Goal: Find specific page/section: Find specific page/section

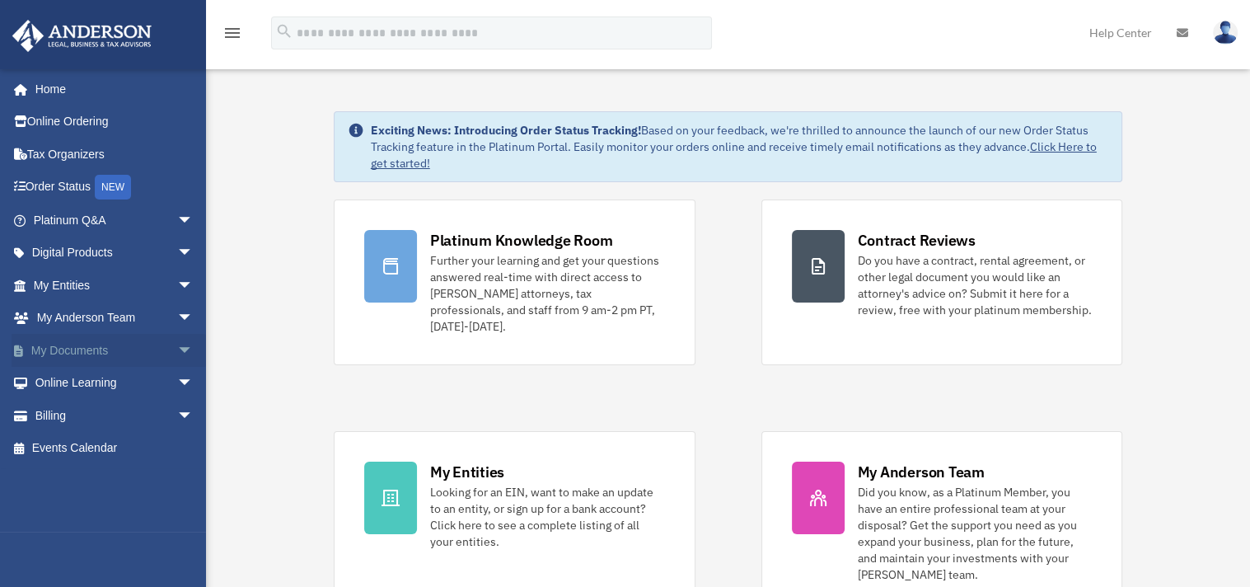
click at [87, 344] on link "My Documents arrow_drop_down" at bounding box center [115, 350] width 207 height 33
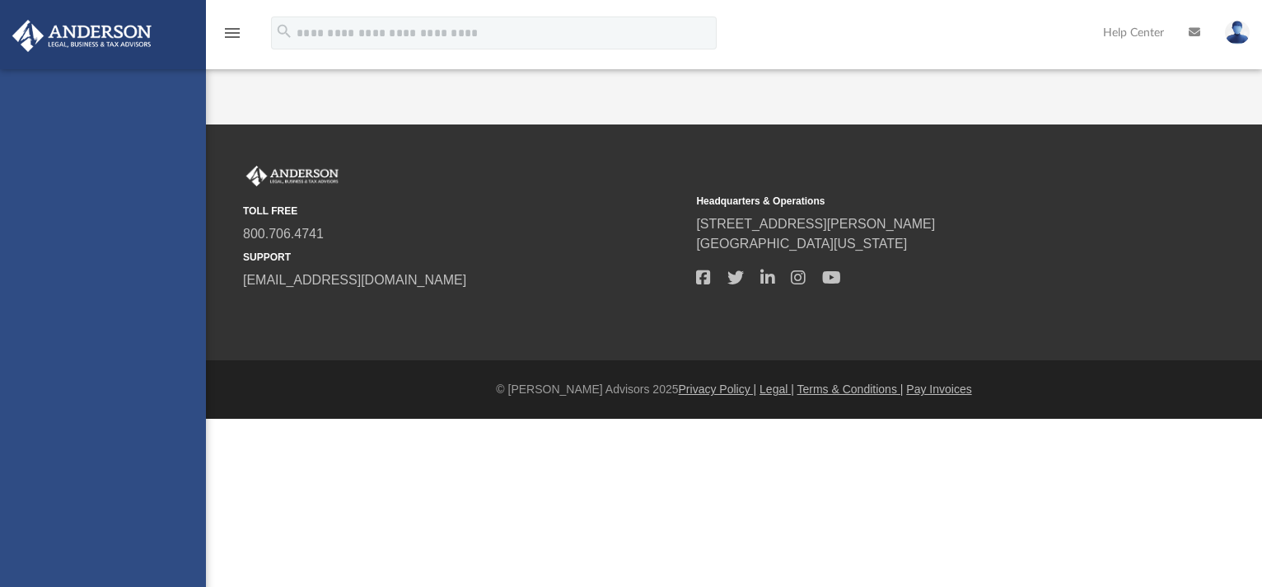
click at [1226, 239] on div "TOLL FREE 800.706.4741 SUPPORT info@andersonadvisors.com Headquarters & Operati…" at bounding box center [734, 228] width 1007 height 125
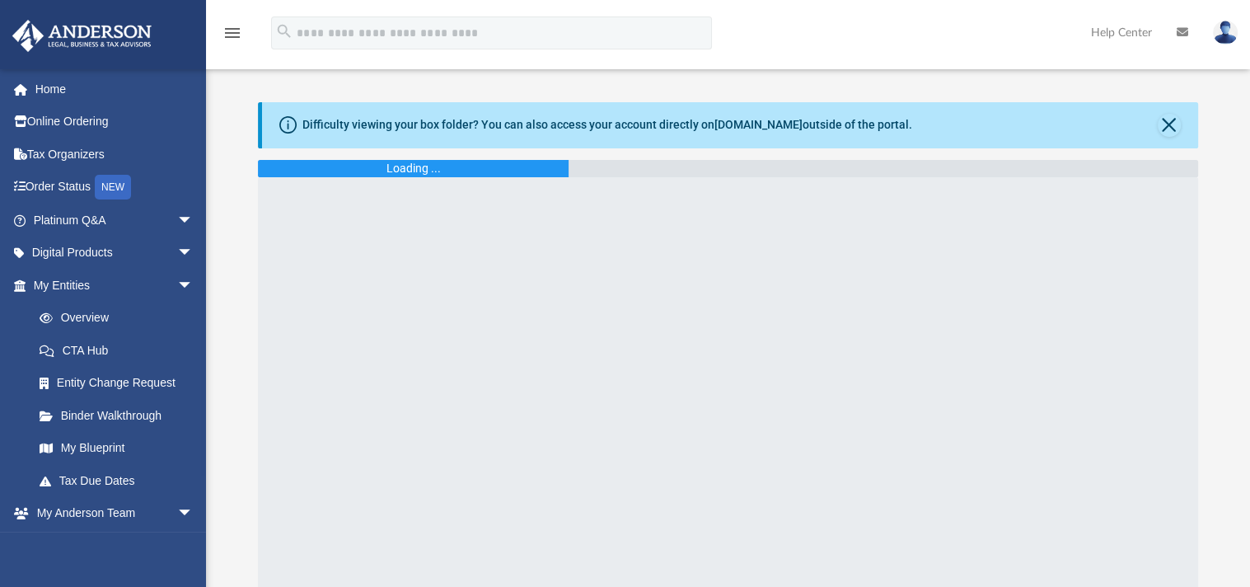
click at [1221, 119] on div "Difficulty viewing your box folder? You can also access your account directly o…" at bounding box center [728, 345] width 1044 height 487
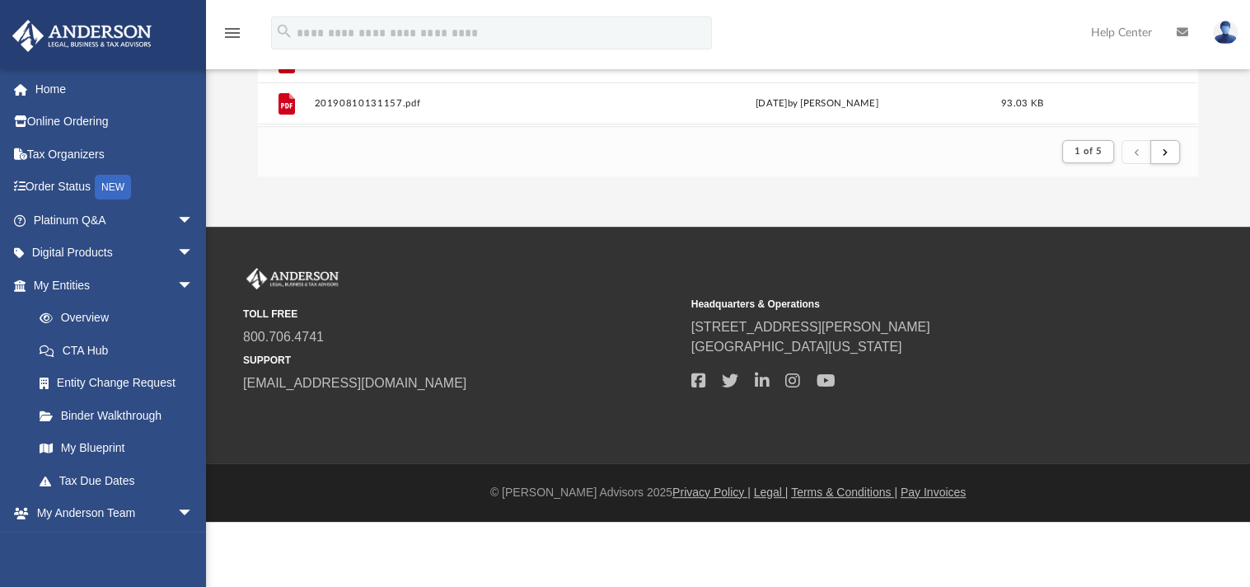
scroll to position [276, 0]
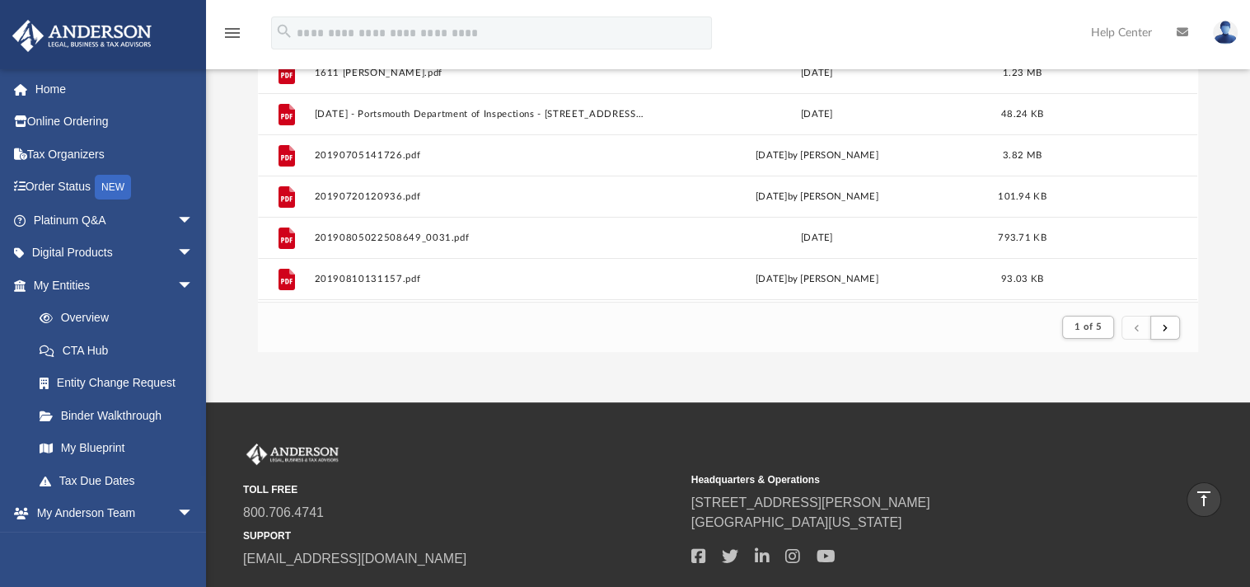
click at [1164, 308] on div "Next Page" at bounding box center [1165, 295] width 124 height 25
click at [1164, 329] on span "submit" at bounding box center [1165, 326] width 5 height 9
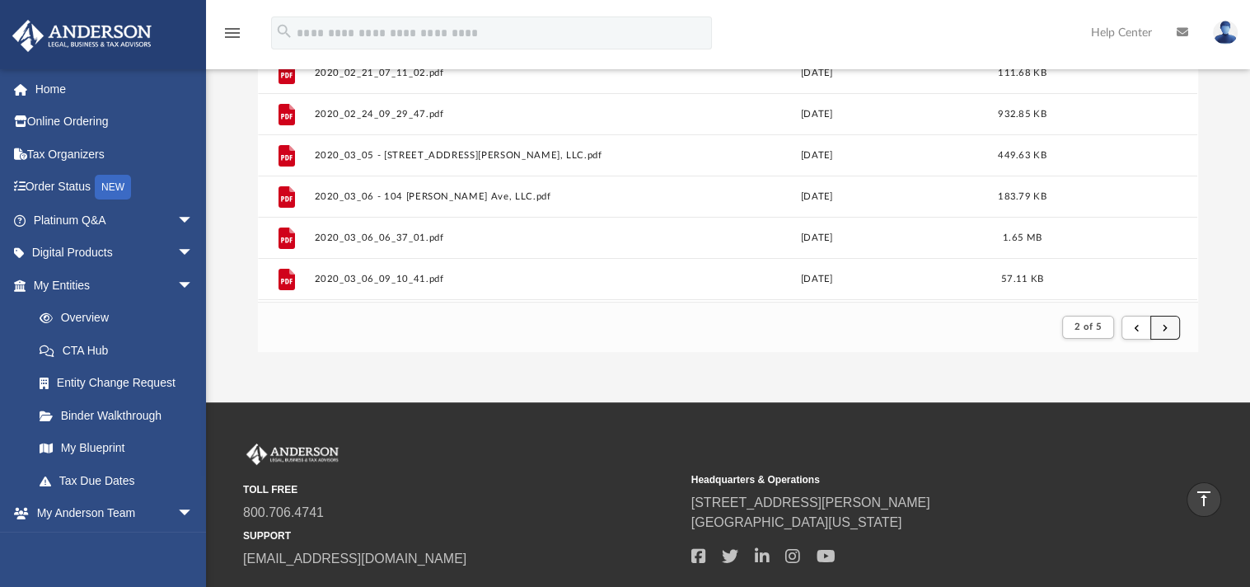
click at [1164, 329] on span "submit" at bounding box center [1165, 326] width 5 height 9
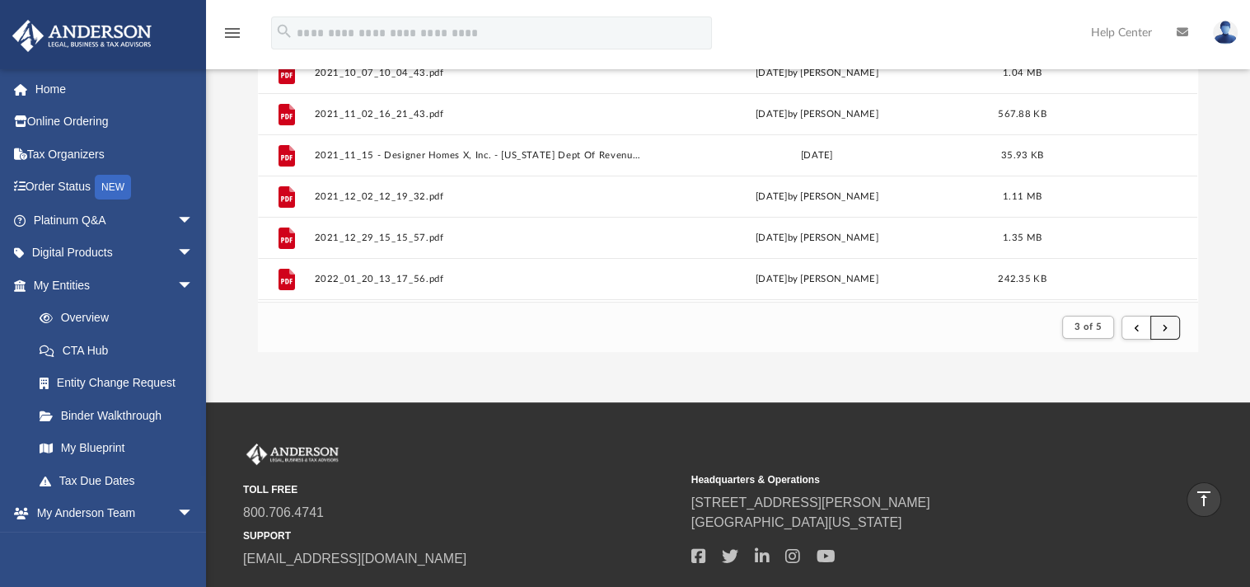
click at [1168, 330] on button "submit" at bounding box center [1165, 328] width 30 height 24
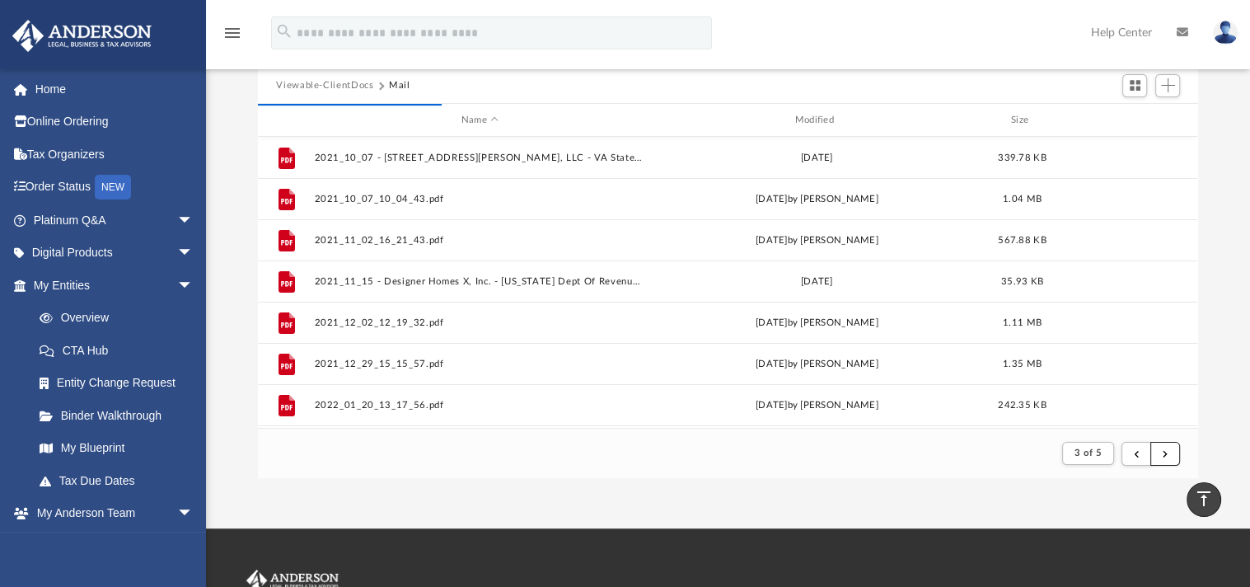
scroll to position [222, 0]
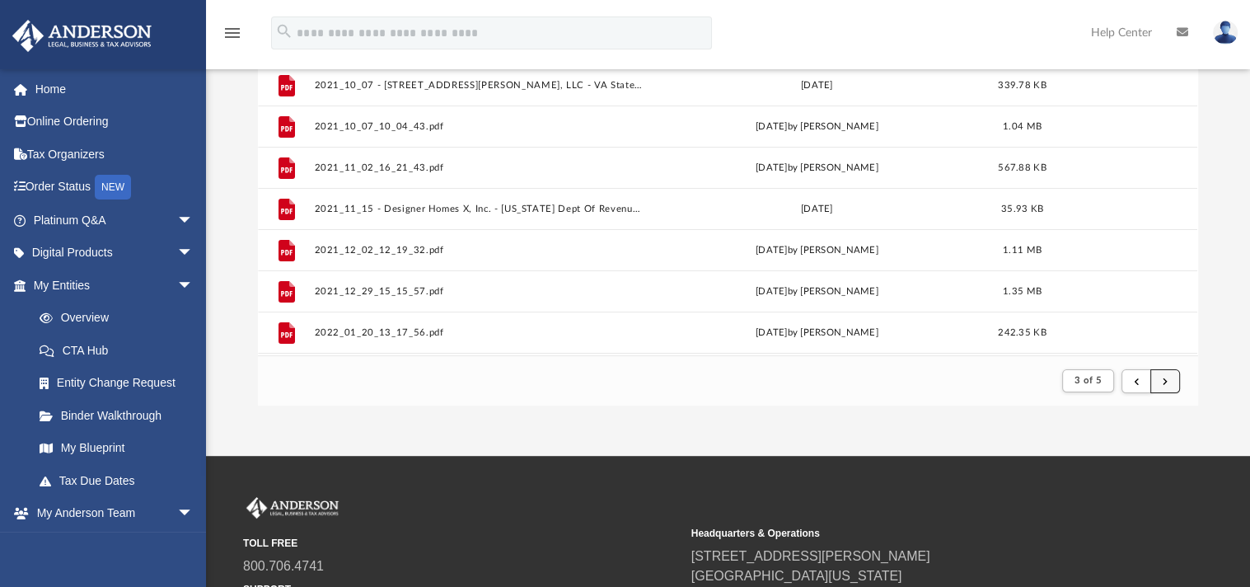
click at [1173, 388] on button "submit" at bounding box center [1165, 381] width 30 height 24
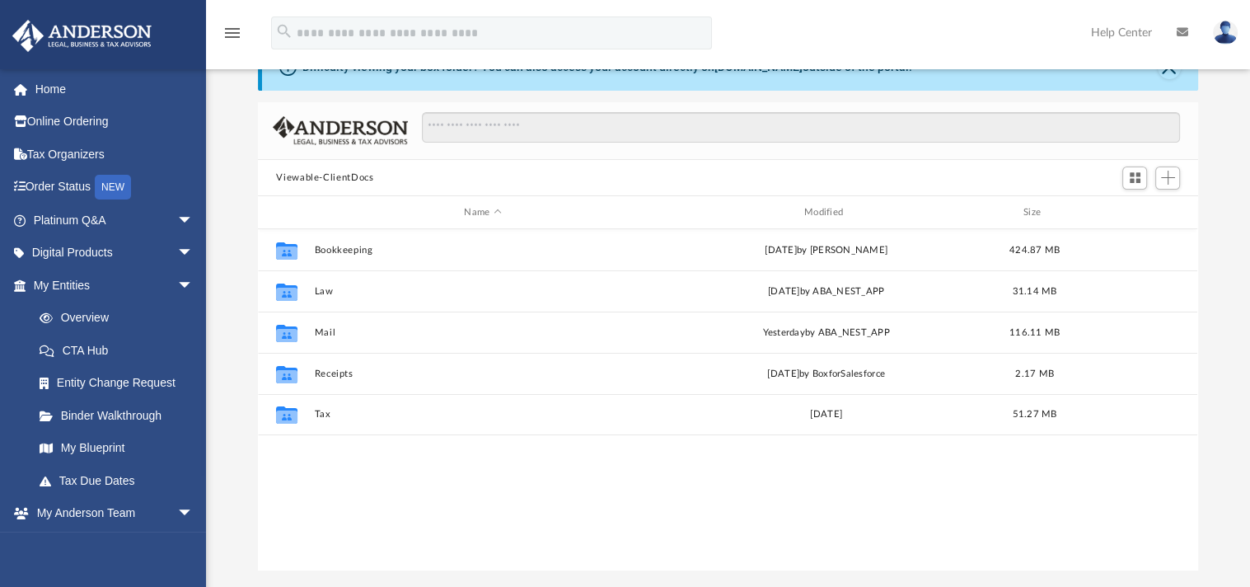
scroll to position [53, 0]
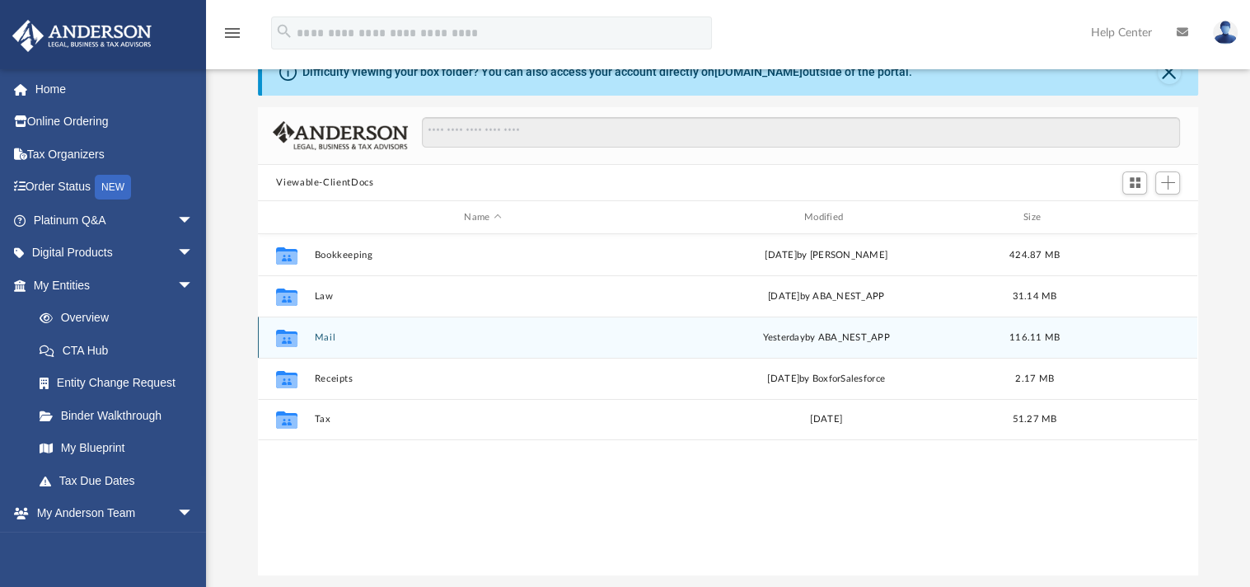
click at [365, 332] on button "Mail" at bounding box center [483, 337] width 336 height 11
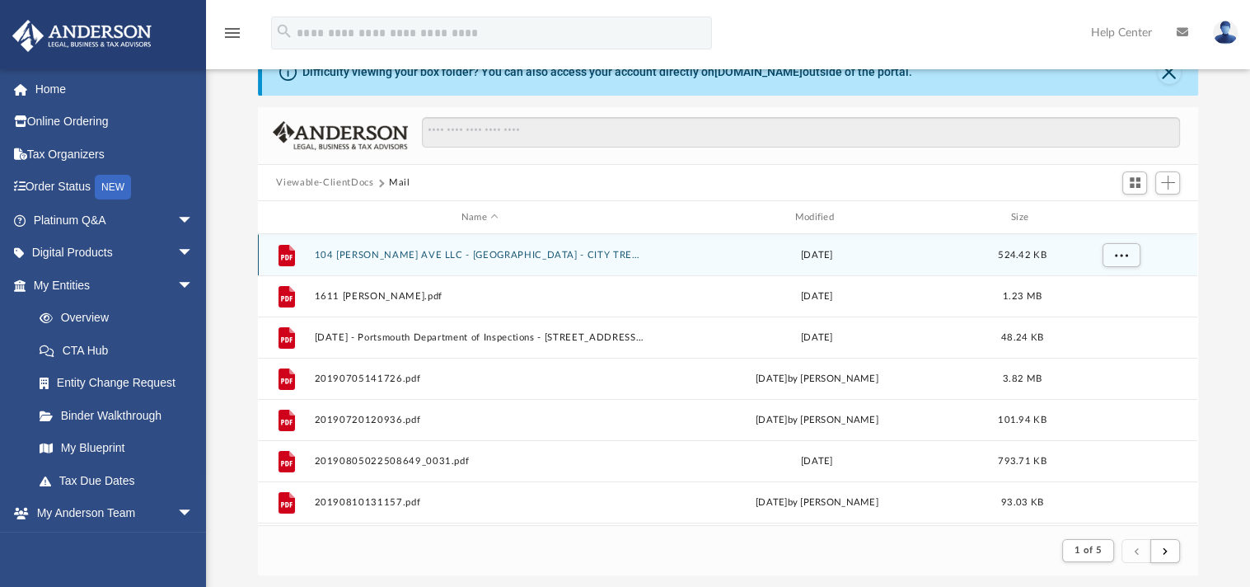
scroll to position [0, 0]
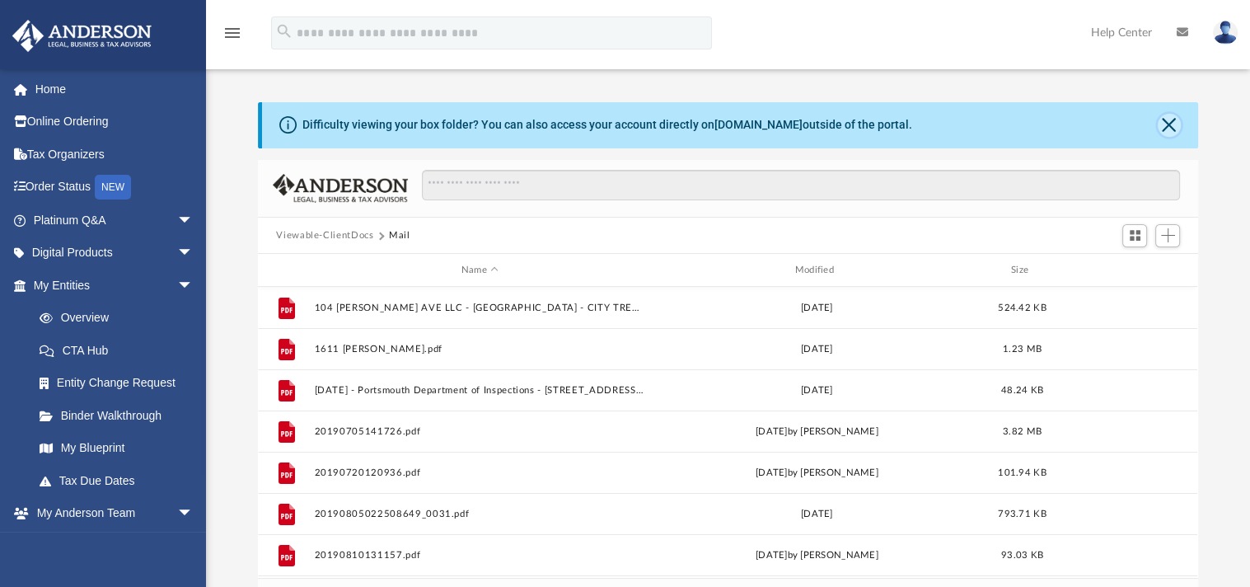
click at [1168, 121] on button "Close" at bounding box center [1169, 125] width 23 height 23
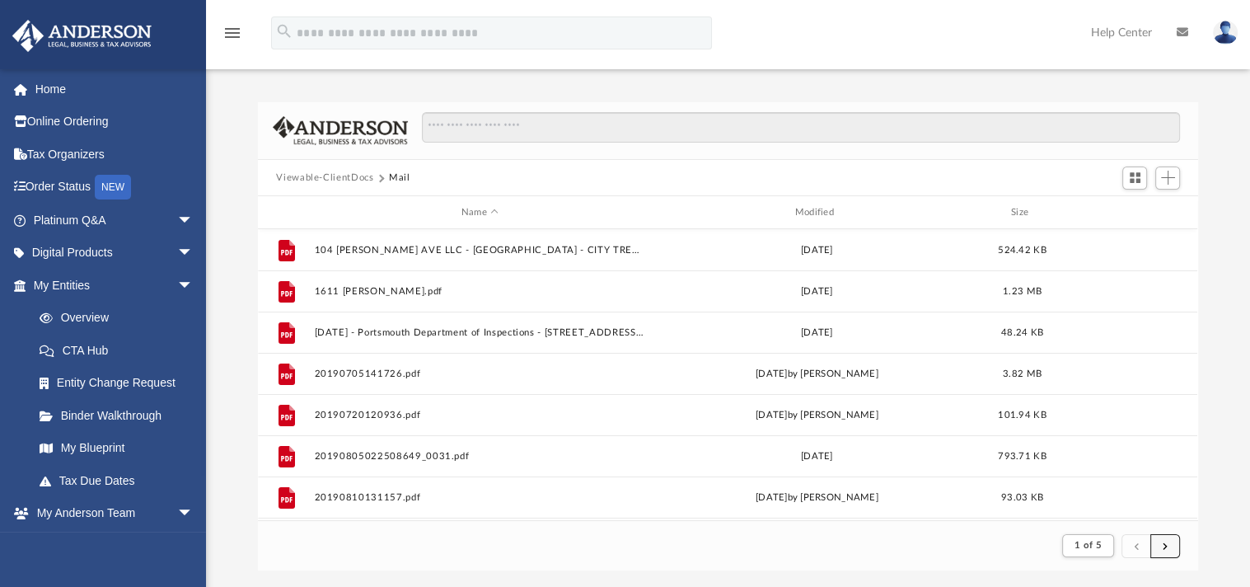
click at [1160, 549] on button "submit" at bounding box center [1165, 546] width 30 height 24
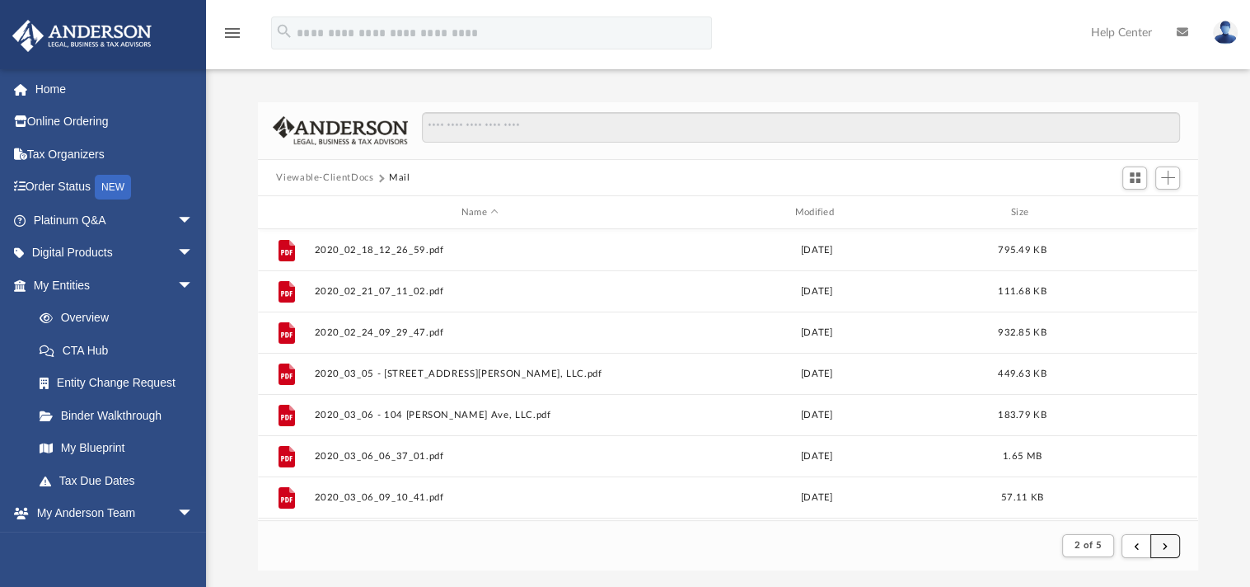
click at [1169, 546] on button "submit" at bounding box center [1165, 546] width 30 height 24
click at [1161, 550] on button "submit" at bounding box center [1165, 546] width 30 height 24
click at [1168, 542] on button "submit" at bounding box center [1165, 546] width 30 height 24
click at [1161, 546] on button "submit" at bounding box center [1165, 546] width 30 height 24
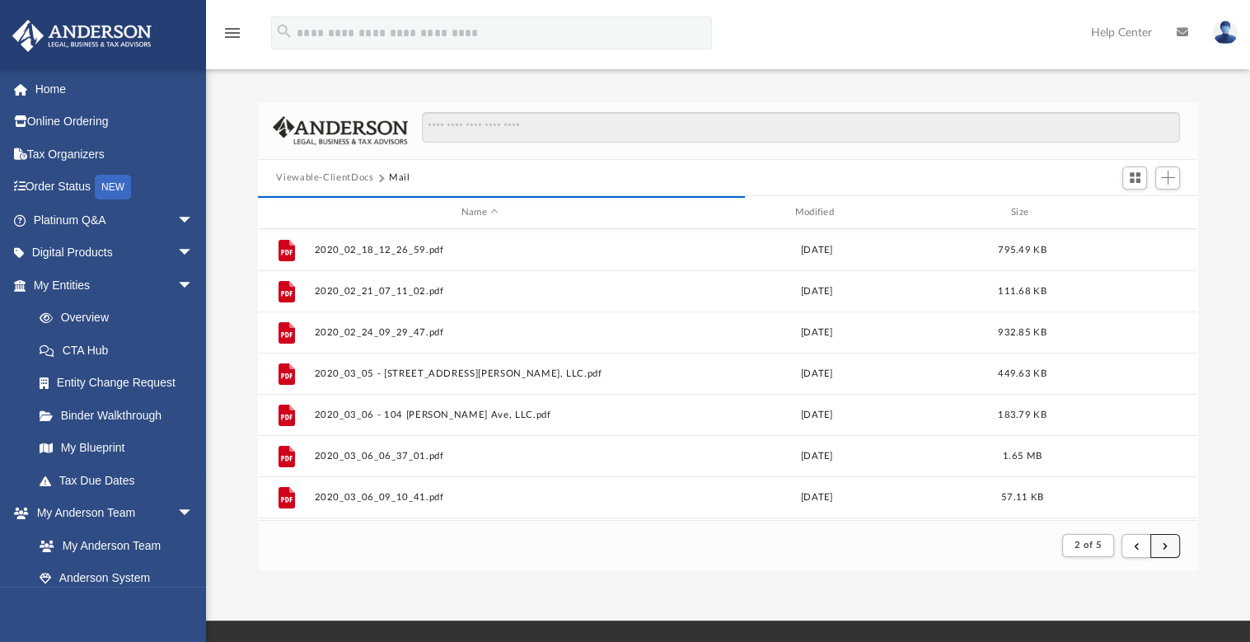
click at [1164, 549] on span "submit" at bounding box center [1165, 545] width 5 height 9
click at [1159, 554] on button "submit" at bounding box center [1165, 546] width 30 height 24
click at [1173, 536] on button "submit" at bounding box center [1165, 546] width 30 height 24
